Goal: Task Accomplishment & Management: Manage account settings

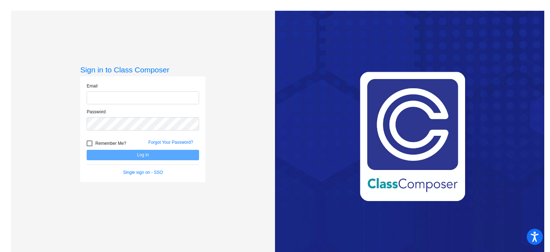
type input "[EMAIL_ADDRESS][DOMAIN_NAME]"
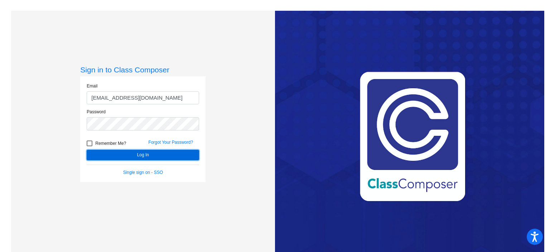
click at [123, 153] on button "Log In" at bounding box center [143, 155] width 112 height 10
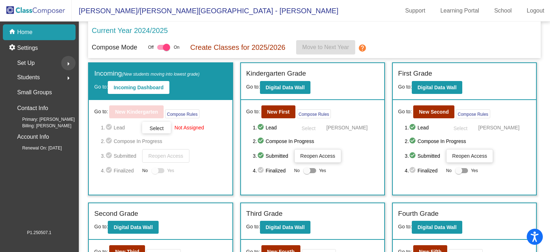
click at [67, 64] on mat-icon "arrow_right" at bounding box center [68, 63] width 9 height 9
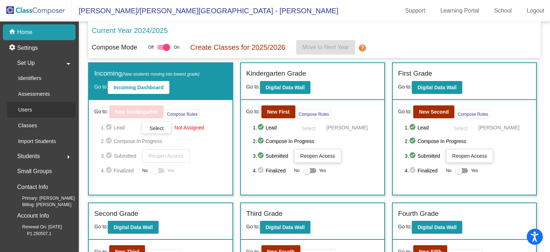
click at [31, 107] on p "Users" at bounding box center [25, 109] width 14 height 9
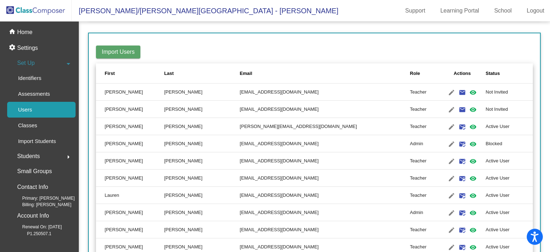
scroll to position [92, 0]
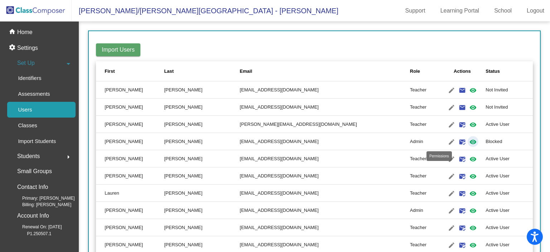
click at [468, 141] on mat-icon "visibility" at bounding box center [472, 141] width 9 height 9
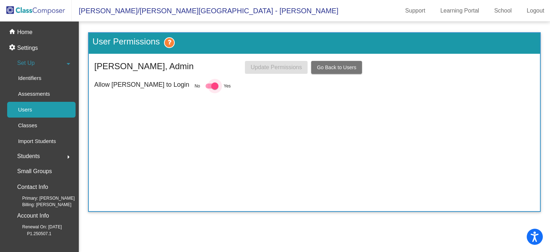
click at [211, 85] on div at bounding box center [214, 85] width 7 height 7
click at [209, 88] on input "checkbox" at bounding box center [209, 88] width 0 height 0
click at [205, 85] on div at bounding box center [211, 85] width 13 height 5
click at [209, 88] on input "checkbox" at bounding box center [209, 88] width 0 height 0
checkbox input "true"
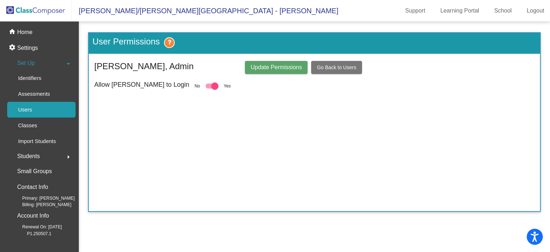
click at [256, 67] on span "Update Permissions" at bounding box center [275, 67] width 51 height 6
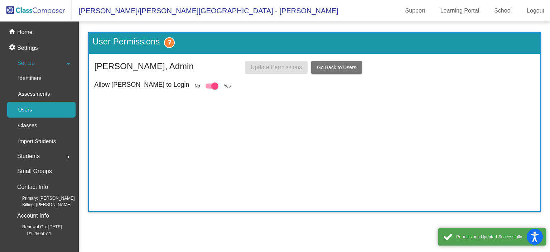
click at [334, 66] on span "Go Back to Users" at bounding box center [336, 67] width 39 height 6
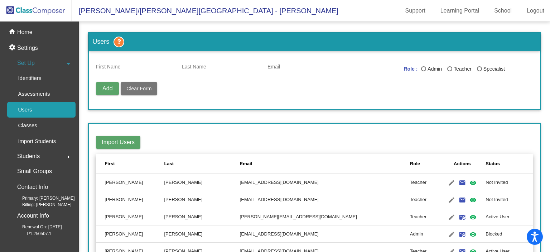
drag, startPoint x: 546, startPoint y: 48, endPoint x: 549, endPoint y: 63, distance: 15.3
click at [549, 63] on mat-sidenav-content "Users First Name Last Name Email Role : Admin Teacher Specialist Add Delete Use…" at bounding box center [314, 136] width 471 height 230
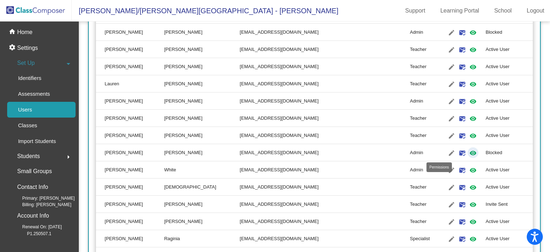
click at [468, 151] on mat-icon "visibility" at bounding box center [472, 152] width 9 height 9
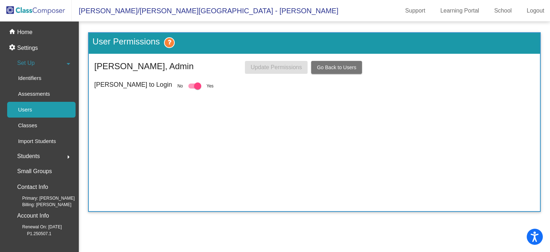
click at [188, 89] on label at bounding box center [194, 86] width 13 height 9
click at [191, 89] on input "checkbox" at bounding box center [191, 88] width 0 height 0
click at [188, 87] on div at bounding box center [194, 85] width 13 height 5
click at [191, 88] on input "checkbox" at bounding box center [191, 88] width 0 height 0
checkbox input "true"
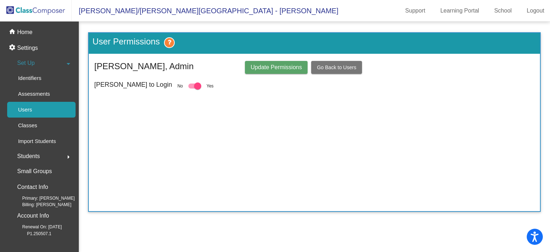
click at [258, 67] on span "Update Permissions" at bounding box center [275, 67] width 51 height 6
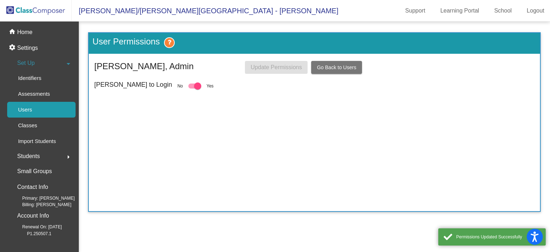
click at [345, 65] on span "Go Back to Users" at bounding box center [336, 67] width 39 height 6
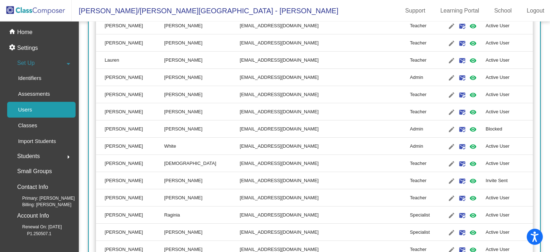
scroll to position [227, 0]
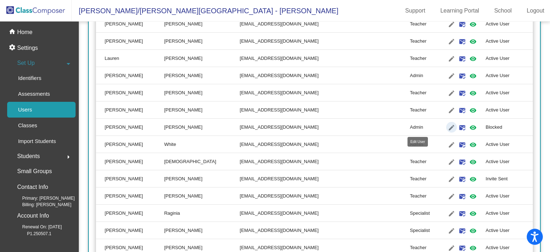
click at [447, 126] on mat-icon "edit" at bounding box center [451, 127] width 9 height 9
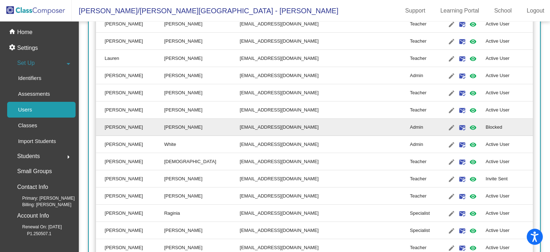
type input "[PERSON_NAME]"
type input "[EMAIL_ADDRESS][DOMAIN_NAME]"
radio input "true"
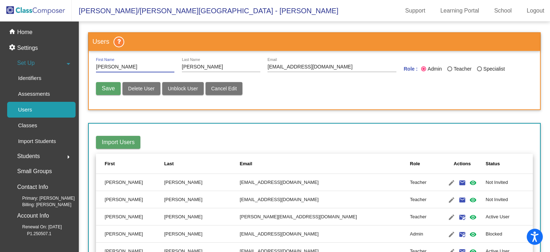
click at [193, 91] on button "Unblock User" at bounding box center [183, 88] width 42 height 13
radio input "false"
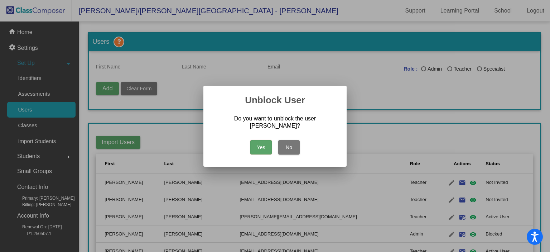
click at [259, 149] on button "Yes" at bounding box center [260, 147] width 21 height 14
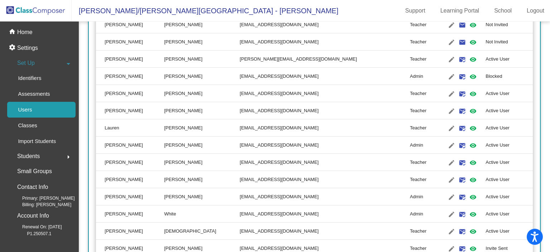
scroll to position [152, 0]
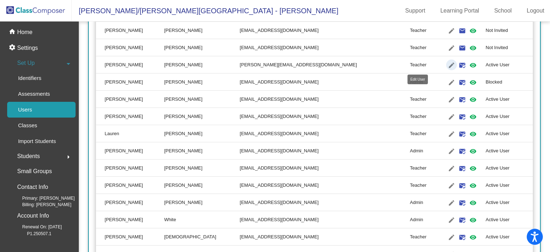
click at [447, 63] on mat-icon "edit" at bounding box center [451, 65] width 9 height 9
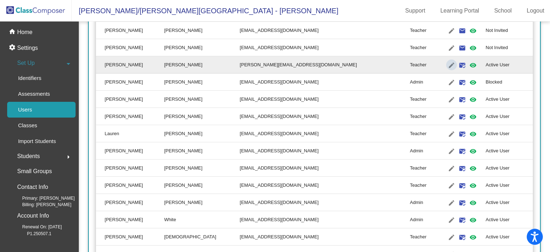
type input "[PERSON_NAME]"
type input "[PERSON_NAME][EMAIL_ADDRESS][DOMAIN_NAME]"
radio input "true"
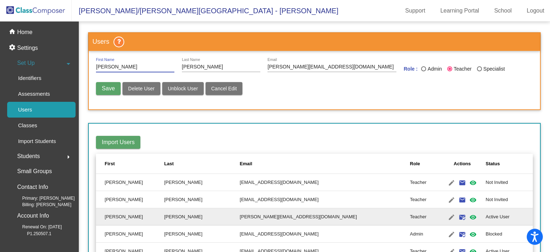
scroll to position [6, 0]
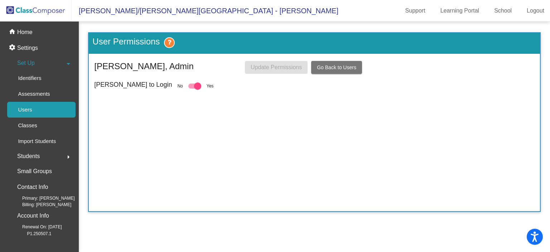
click at [34, 108] on div "Users" at bounding box center [22, 110] width 31 height 16
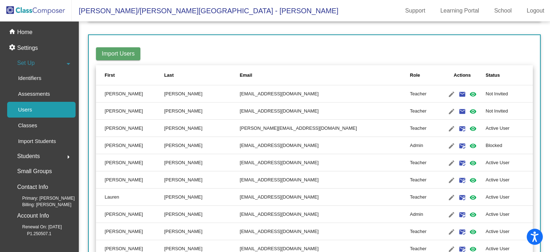
scroll to position [90, 0]
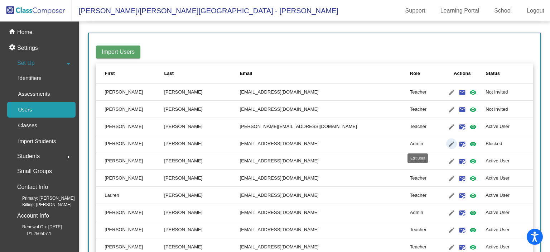
click at [447, 143] on mat-icon "edit" at bounding box center [451, 144] width 9 height 9
type input "[PERSON_NAME]"
type input "[EMAIL_ADDRESS][DOMAIN_NAME]"
radio input "true"
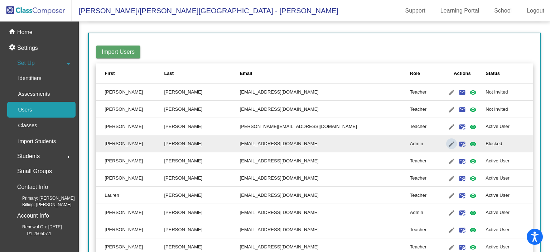
scroll to position [0, 0]
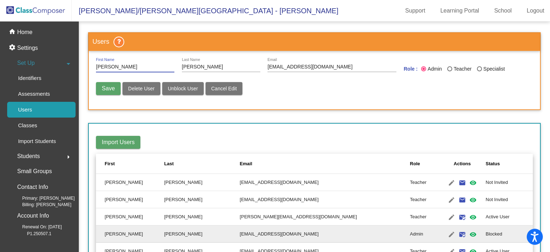
click at [193, 86] on span "Unblock User" at bounding box center [183, 89] width 30 height 6
radio input "false"
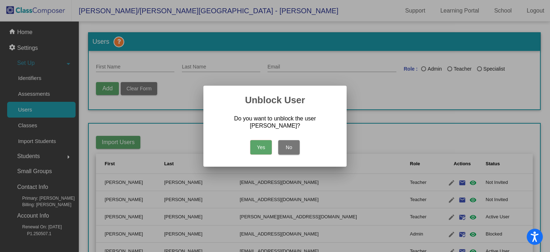
click at [260, 145] on button "Yes" at bounding box center [260, 147] width 21 height 14
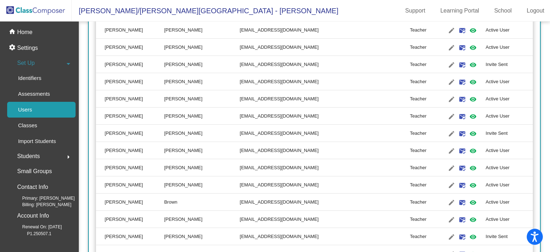
scroll to position [667, 0]
click at [447, 80] on mat-icon "edit" at bounding box center [451, 82] width 9 height 9
type input "[PERSON_NAME]"
type input "[EMAIL_ADDRESS][DOMAIN_NAME]"
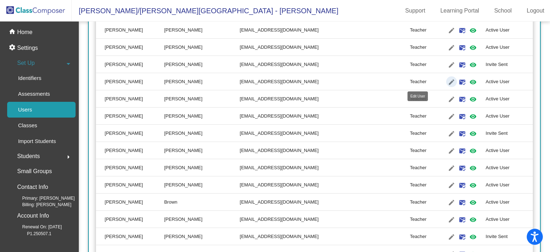
radio input "true"
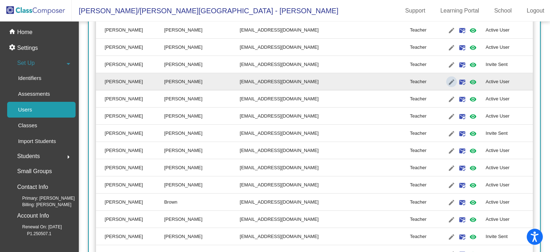
scroll to position [0, 0]
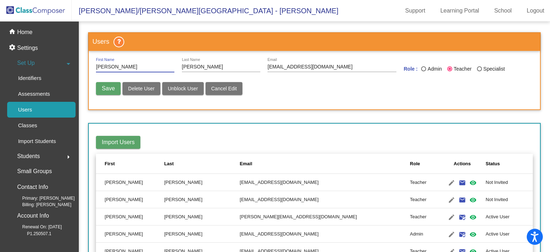
click at [129, 86] on span "Delete User" at bounding box center [141, 89] width 26 height 6
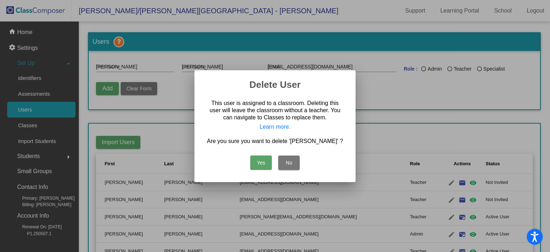
radio input "false"
click at [263, 166] on button "Yes" at bounding box center [260, 162] width 21 height 14
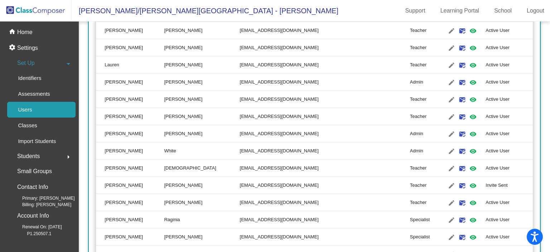
scroll to position [226, 0]
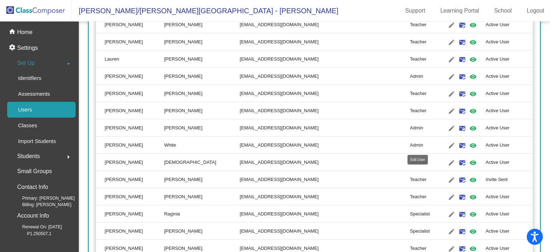
click at [447, 142] on mat-icon "edit" at bounding box center [451, 145] width 9 height 9
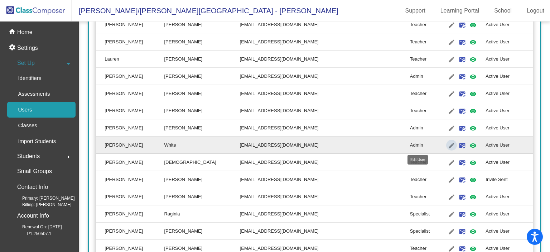
type input "[PERSON_NAME]"
type input "White"
type input "[EMAIL_ADDRESS][DOMAIN_NAME]"
radio input "true"
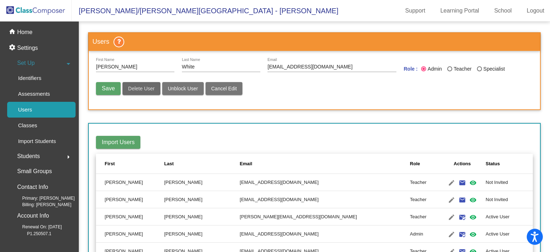
click at [145, 86] on span "Delete User" at bounding box center [141, 89] width 26 height 6
radio input "false"
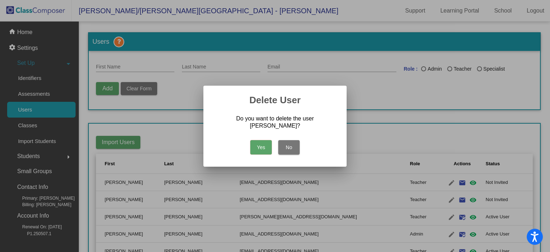
click at [262, 145] on button "Yes" at bounding box center [260, 147] width 21 height 14
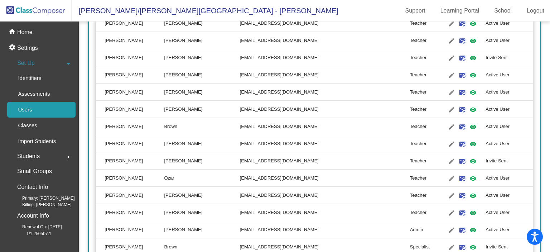
scroll to position [710, 0]
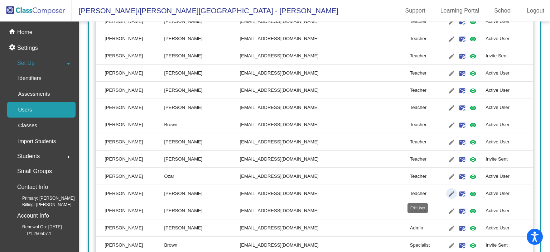
click at [447, 191] on mat-icon "edit" at bounding box center [451, 193] width 9 height 9
type input "[PERSON_NAME]"
type input "[EMAIL_ADDRESS][DOMAIN_NAME]"
radio input "true"
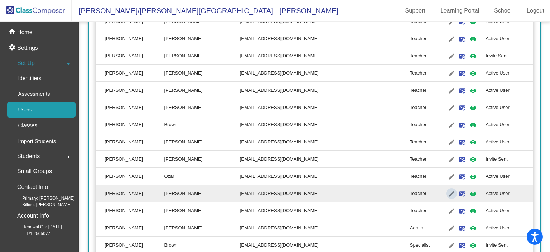
scroll to position [0, 0]
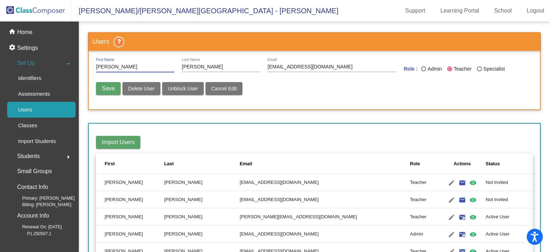
click at [146, 87] on span "Delete User" at bounding box center [141, 89] width 26 height 6
radio input "false"
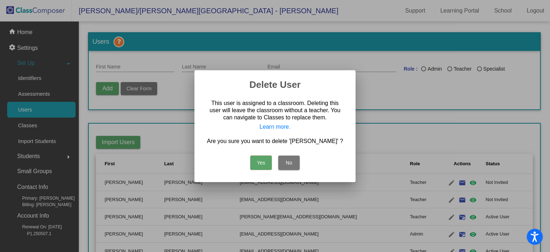
click at [266, 159] on button "Yes" at bounding box center [260, 162] width 21 height 14
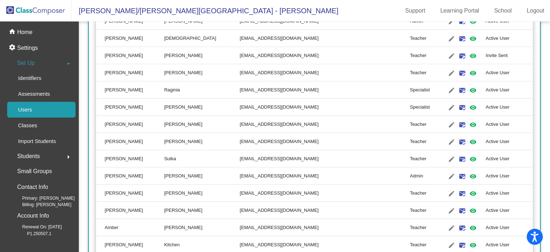
scroll to position [335, 0]
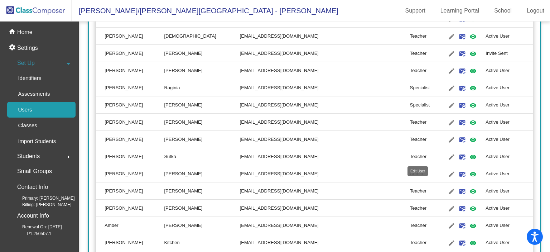
click at [447, 155] on mat-icon "edit" at bounding box center [451, 156] width 9 height 9
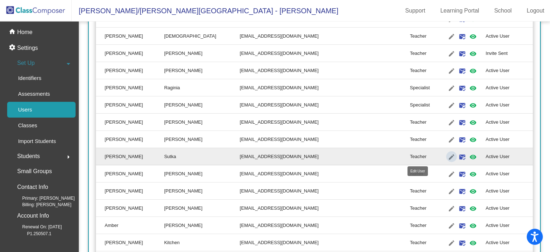
type input "[PERSON_NAME]"
type input "Sutka"
type input "[EMAIL_ADDRESS][DOMAIN_NAME]"
radio input "true"
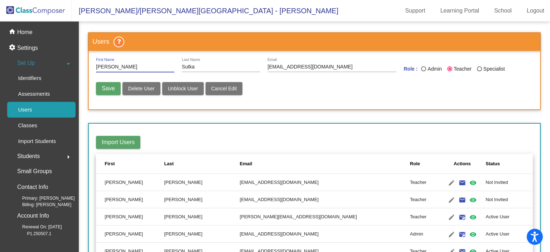
click at [137, 87] on span "Delete User" at bounding box center [141, 89] width 26 height 6
radio input "false"
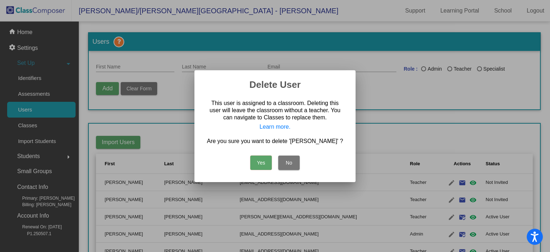
click at [289, 162] on button "No" at bounding box center [288, 162] width 21 height 14
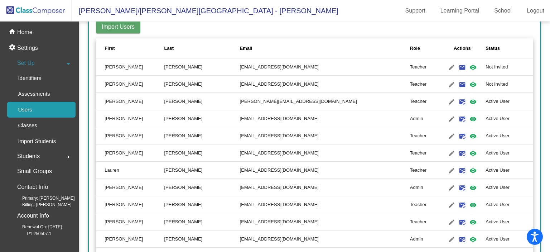
scroll to position [119, 0]
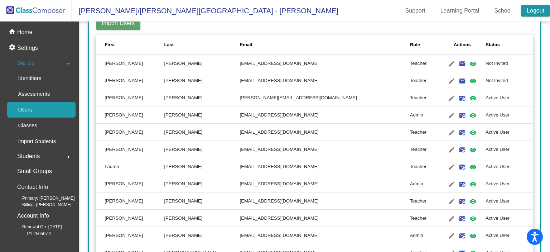
click at [527, 12] on link "Logout" at bounding box center [535, 10] width 29 height 11
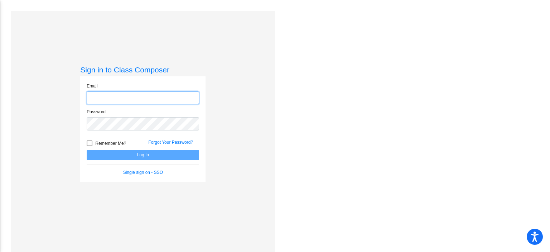
type input "[EMAIL_ADDRESS][DOMAIN_NAME]"
